Goal: Task Accomplishment & Management: Use online tool/utility

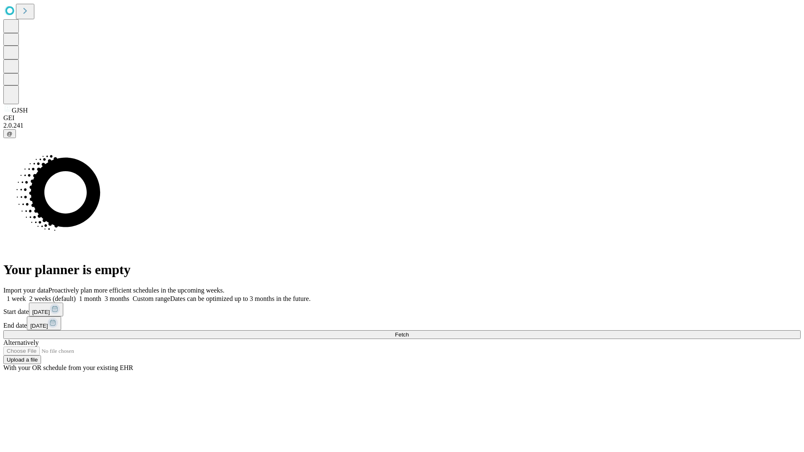
click at [409, 332] on span "Fetch" at bounding box center [402, 335] width 14 height 6
